Goal: Task Accomplishment & Management: Complete application form

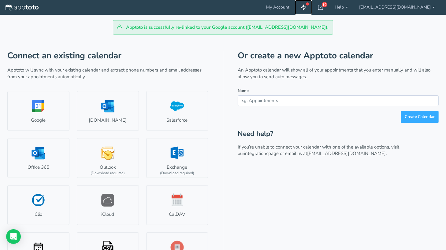
click at [306, 6] on use at bounding box center [303, 7] width 5 height 5
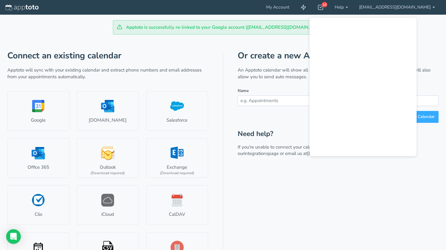
click at [141, 60] on h1 "Connect an existing calendar" at bounding box center [107, 55] width 201 height 9
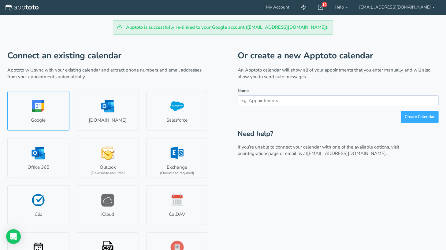
click at [43, 109] on link "Google" at bounding box center [38, 111] width 62 height 40
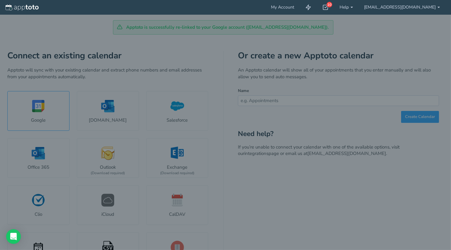
select select "number:57487"
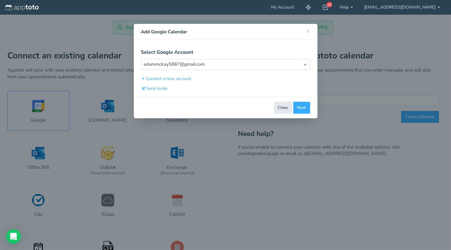
type input "Personal Calendar"
type input "#9fe1e7"
click at [302, 105] on button "Next" at bounding box center [301, 108] width 17 height 12
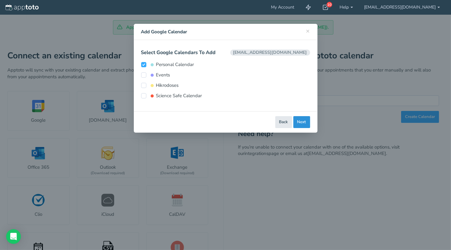
click at [303, 121] on button "Next" at bounding box center [301, 122] width 17 height 12
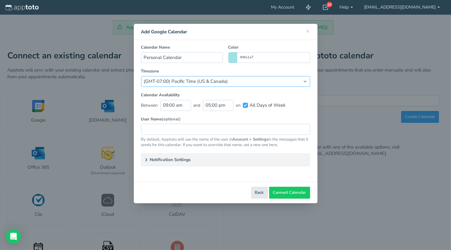
click at [204, 79] on select "(Default) America/Los_Angeles (GMT-10:00) [US_STATE] (GMT-08:00) [US_STATE] (GM…" at bounding box center [225, 81] width 169 height 11
select select "string:[GEOGRAPHIC_DATA]/[GEOGRAPHIC_DATA]"
click at [141, 76] on select "(Default) America/Los_Angeles (GMT-10:00) [US_STATE] (GMT-08:00) [US_STATE] (GM…" at bounding box center [225, 81] width 169 height 11
drag, startPoint x: 294, startPoint y: 197, endPoint x: 243, endPoint y: 101, distance: 108.4
click at [243, 101] on div "× Close Add Google Calendar Select Google Account Select Account [EMAIL_ADDRESS…" at bounding box center [226, 114] width 184 height 180
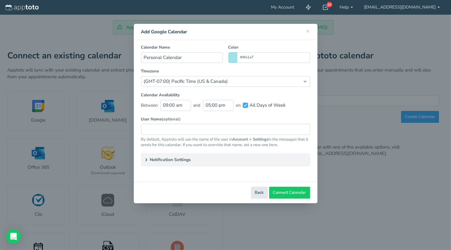
click at [246, 106] on input "All Days of Week" at bounding box center [245, 105] width 5 height 5
checkbox input "false"
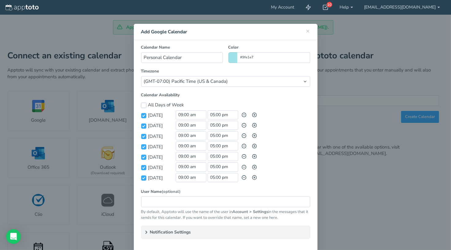
click at [141, 104] on input "All Days of Week" at bounding box center [143, 105] width 5 height 5
checkbox input "true"
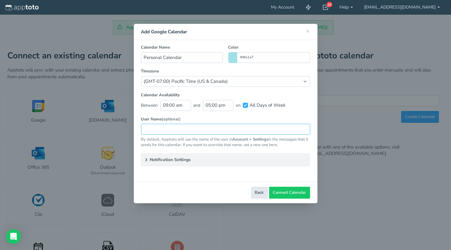
click at [212, 129] on input "text" at bounding box center [225, 129] width 169 height 11
type input "florcito"
click at [145, 158] on icon at bounding box center [146, 160] width 5 height 5
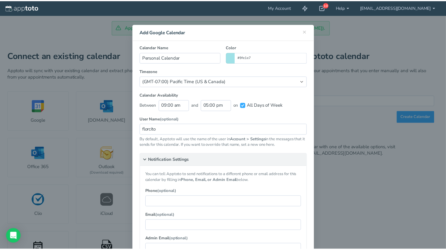
scroll to position [57, 0]
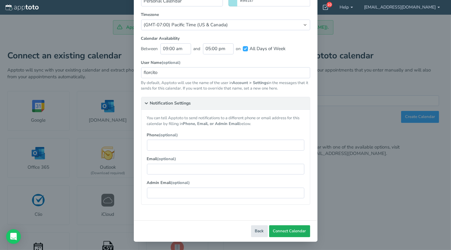
click at [274, 233] on span "Connect Calendar" at bounding box center [289, 232] width 33 height 6
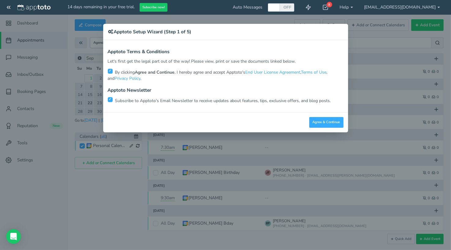
click at [109, 98] on input "checkbox" at bounding box center [110, 99] width 5 height 5
checkbox input "false"
click at [321, 125] on button "Agree & Continue" at bounding box center [326, 122] width 34 height 11
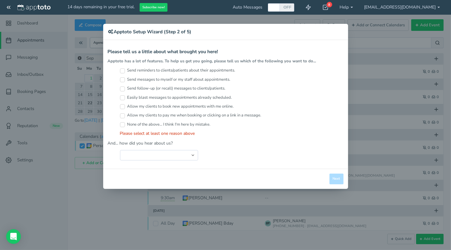
click at [123, 79] on input "Send messages to myself or my staff about appointments." at bounding box center [122, 79] width 5 height 5
checkbox input "true"
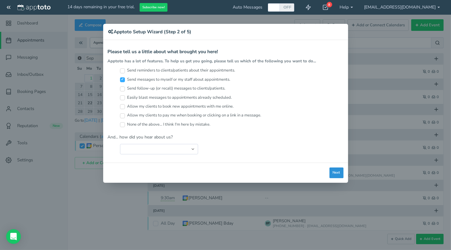
click at [339, 173] on button "Next" at bounding box center [336, 173] width 14 height 11
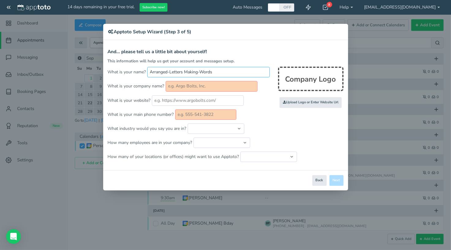
click at [155, 73] on input "Arranged-Letters Making-Words" at bounding box center [208, 72] width 122 height 10
click at [178, 85] on input "text" at bounding box center [212, 86] width 92 height 10
click at [168, 85] on input "text" at bounding box center [212, 86] width 92 height 10
type input "Florcitamor"
click at [202, 118] on input "text" at bounding box center [205, 115] width 61 height 10
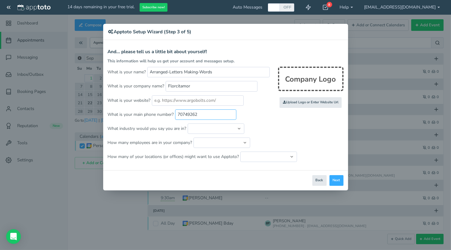
click at [178, 114] on input "70749262" at bounding box center [205, 115] width 61 height 10
type input "+50670749262"
click at [209, 131] on select "Automotive Cleaning Services Consulting Education - Classroom Education - Admis…" at bounding box center [216, 129] width 57 height 10
click at [342, 184] on button "Next" at bounding box center [336, 180] width 14 height 11
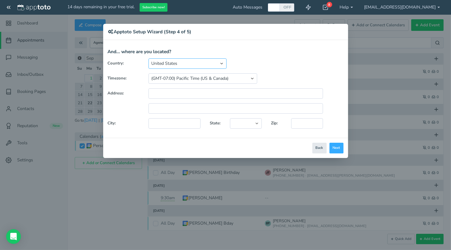
click at [178, 62] on select "United States Canada Australia Bahrain Belgium Denmark Estonia France Germany H…" at bounding box center [187, 63] width 78 height 10
click at [148, 58] on select "United States Canada Australia Bahrain Belgium Denmark Estonia France Germany H…" at bounding box center [187, 63] width 78 height 10
click at [233, 80] on select "(GMT-10:00) Hawaii (GMT-08:00) Alaska (GMT-07:00) Pacific Time (US & Canada) (G…" at bounding box center [202, 78] width 109 height 10
select select "string:[GEOGRAPHIC_DATA]/[GEOGRAPHIC_DATA]"
click at [148, 73] on select "(GMT-10:00) Hawaii (GMT-08:00) Alaska (GMT-07:00) Pacific Time (US & Canada) (G…" at bounding box center [202, 78] width 109 height 10
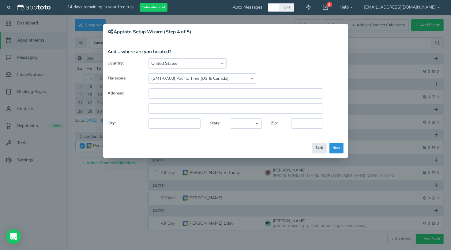
click at [342, 150] on button "Next" at bounding box center [336, 148] width 14 height 11
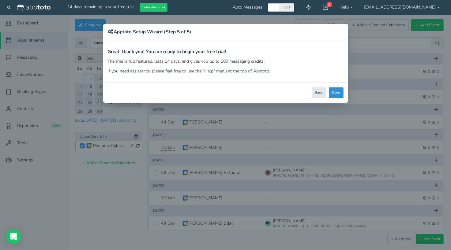
click at [338, 93] on button "Done" at bounding box center [336, 93] width 15 height 11
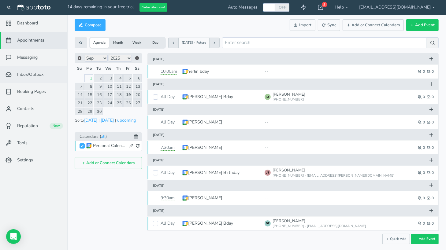
click at [29, 78] on link "Inbox/Outbox 0" at bounding box center [33, 74] width 67 height 17
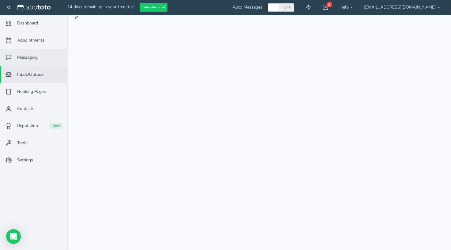
click at [26, 63] on link "Messaging" at bounding box center [33, 57] width 67 height 17
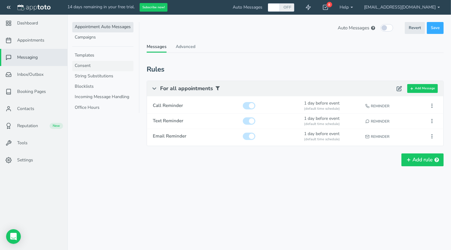
click at [84, 67] on link "Consent" at bounding box center [102, 66] width 61 height 10
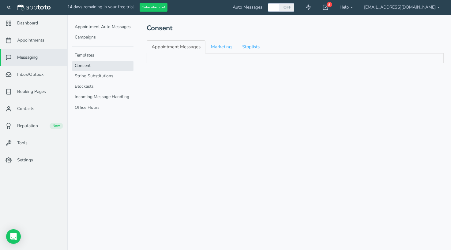
checkbox input "true"
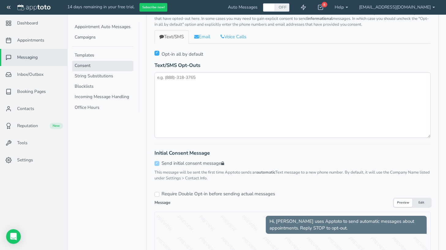
scroll to position [57, 0]
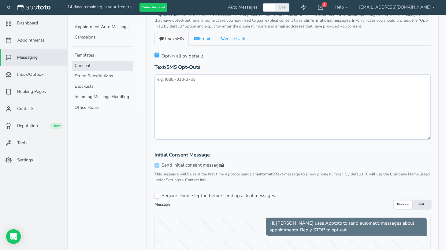
click at [159, 54] on input "checkbox" at bounding box center [157, 55] width 5 height 5
checkbox input "true"
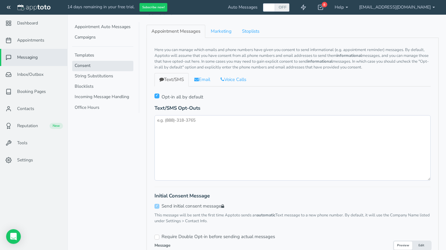
scroll to position [15, 0]
click at [93, 77] on link "String Substitutions" at bounding box center [102, 76] width 61 height 10
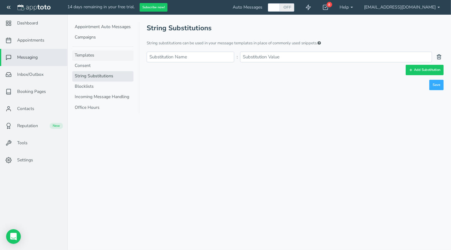
click at [90, 56] on link "Templates" at bounding box center [102, 55] width 61 height 10
